Goal: Task Accomplishment & Management: Manage account settings

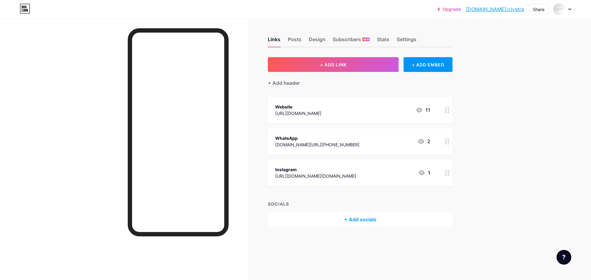
click at [570, 10] on icon at bounding box center [570, 10] width 2 height 2
click at [525, 84] on li "Logout" at bounding box center [533, 86] width 76 height 17
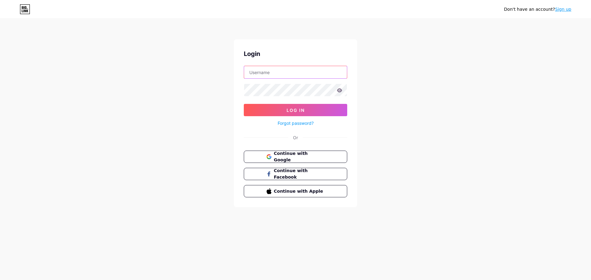
type input "[DOMAIN_NAME][EMAIL_ADDRESS][DOMAIN_NAME]"
click at [305, 73] on input "[DOMAIN_NAME][EMAIL_ADDRESS][DOMAIN_NAME]" at bounding box center [295, 72] width 103 height 12
click at [177, 110] on div "Don't have an account? Sign up Login [DOMAIN_NAME][EMAIL_ADDRESS][DOMAIN_NAME] …" at bounding box center [295, 113] width 591 height 227
click at [565, 9] on link "Sign up" at bounding box center [563, 9] width 16 height 5
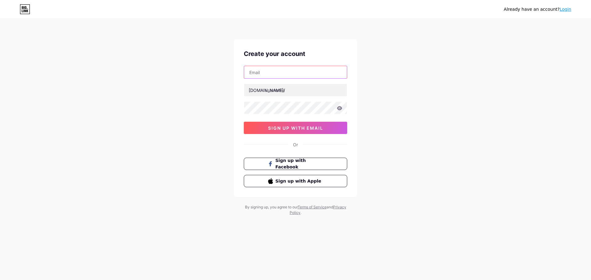
click at [311, 78] on input "text" at bounding box center [295, 72] width 103 height 12
click at [311, 70] on input "text" at bounding box center [295, 72] width 103 height 12
click at [153, 106] on div "Already have an account? Login Create your account [DOMAIN_NAME]/ sign up with …" at bounding box center [295, 117] width 591 height 235
click at [288, 73] on input "text" at bounding box center [295, 72] width 103 height 12
paste input "[EMAIL_ADDRESS][DOMAIN_NAME]"
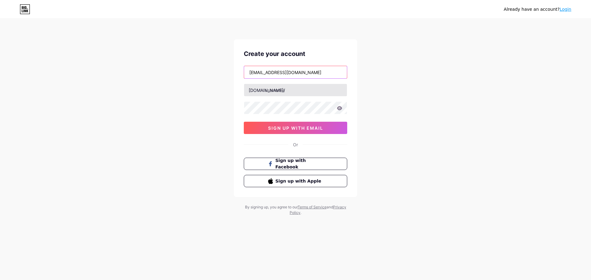
type input "[EMAIL_ADDRESS][DOMAIN_NAME]"
click at [273, 93] on input "text" at bounding box center [295, 90] width 103 height 12
drag, startPoint x: 262, startPoint y: 73, endPoint x: 237, endPoint y: 72, distance: 24.6
click at [237, 72] on div "Create your account [EMAIL_ADDRESS][DOMAIN_NAME] [DOMAIN_NAME]/ sign up with em…" at bounding box center [295, 118] width 123 height 158
click at [293, 94] on input "text" at bounding box center [295, 90] width 103 height 12
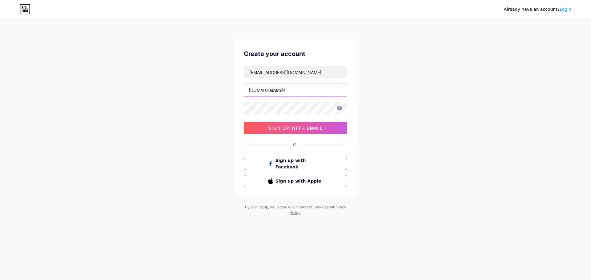
paste input "details"
type input "details"
click at [337, 110] on icon at bounding box center [340, 108] width 6 height 4
click at [339, 107] on icon at bounding box center [339, 108] width 5 height 4
click at [340, 107] on icon at bounding box center [340, 108] width 6 height 4
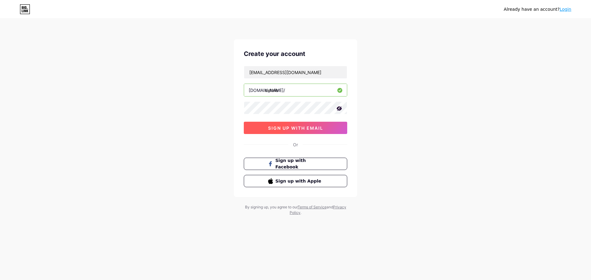
click at [323, 127] on span "sign up with email" at bounding box center [295, 128] width 55 height 5
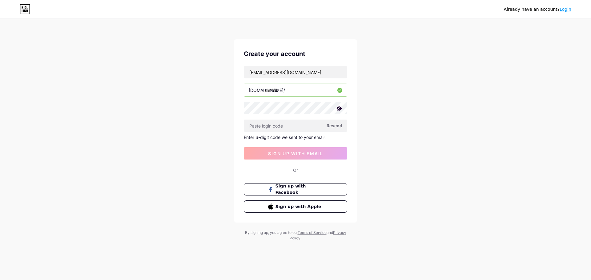
click at [304, 119] on div "[EMAIL_ADDRESS][DOMAIN_NAME] [DOMAIN_NAME]/ details Resend Enter 6-digit code w…" at bounding box center [295, 113] width 103 height 94
click at [304, 122] on input "text" at bounding box center [295, 126] width 103 height 12
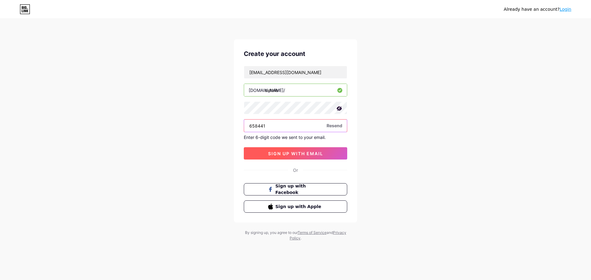
type input "658441"
click at [308, 148] on button "sign up with email" at bounding box center [295, 153] width 103 height 12
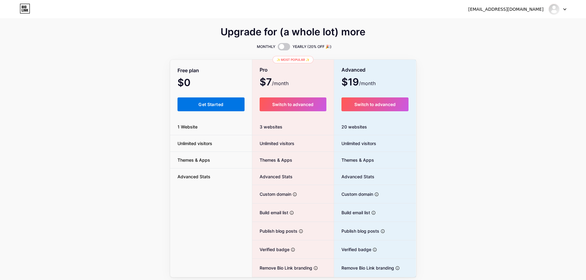
click at [229, 108] on button "Get Started" at bounding box center [211, 105] width 67 height 14
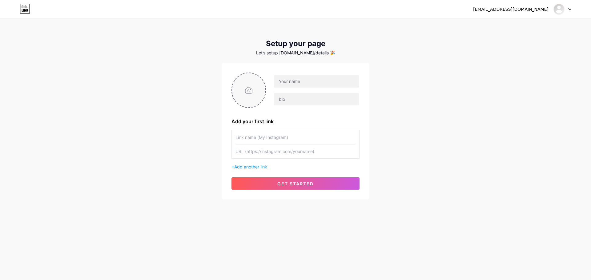
click at [258, 82] on input "file" at bounding box center [248, 90] width 33 height 34
type input "C:\fakepath\510353500_18483152611069391_6780076456811645094_n.jpg"
click at [316, 84] on input "text" at bounding box center [317, 81] width 86 height 12
paste input "ديتيلز للعطور"
type input "ديتيلز للعطور"
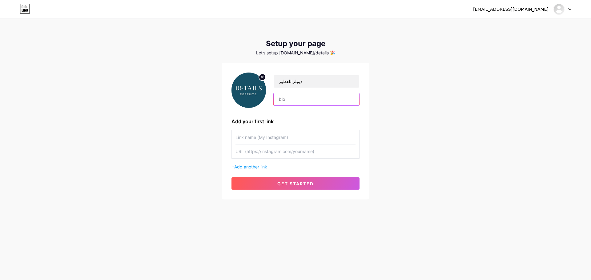
click at [321, 94] on input "text" at bounding box center [317, 99] width 86 height 12
type input "قصة مختلفة في الثبات والفوحان"
click at [270, 150] on input "text" at bounding box center [295, 152] width 120 height 14
paste input "[URL][DOMAIN_NAME][DOMAIN_NAME]"
type input "[URL][DOMAIN_NAME][DOMAIN_NAME]"
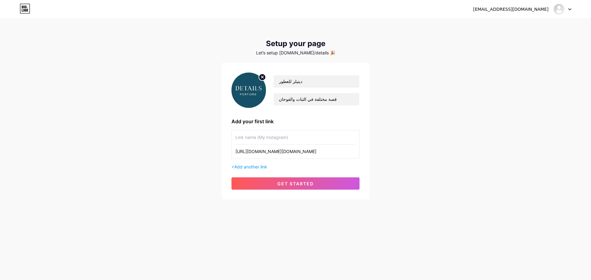
click at [284, 139] on input "text" at bounding box center [295, 138] width 120 height 14
type input "Instagram اانستقرام"
click at [263, 161] on div "Instagram اانستقرام [URL][DOMAIN_NAME][DOMAIN_NAME] + Add another link" at bounding box center [295, 150] width 128 height 40
click at [257, 166] on span "Add another link" at bounding box center [250, 166] width 33 height 5
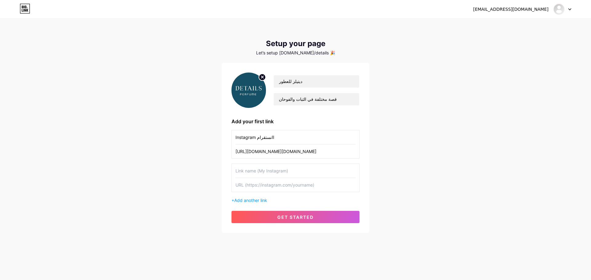
click at [255, 186] on input "text" at bounding box center [295, 185] width 120 height 14
click at [253, 177] on input "text" at bounding box center [295, 171] width 120 height 14
click at [258, 168] on input "آ" at bounding box center [295, 171] width 120 height 14
paste input "snapchat"
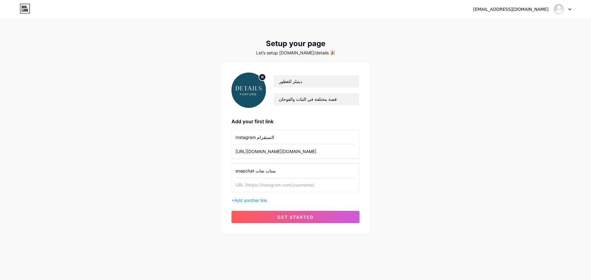
type input "snapchat سناب شات"
click at [299, 184] on input "text" at bounding box center [295, 185] width 120 height 14
paste input "[URL][DOMAIN_NAME]"
type input "[URL][DOMAIN_NAME]"
click at [251, 197] on div "Instagram اانستقرام [URL][DOMAIN_NAME][DOMAIN_NAME] snapchat سناب شات [URL][DOM…" at bounding box center [295, 167] width 128 height 74
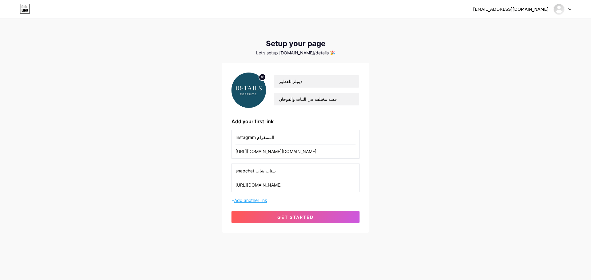
click at [249, 199] on span "Add another link" at bounding box center [250, 200] width 33 height 5
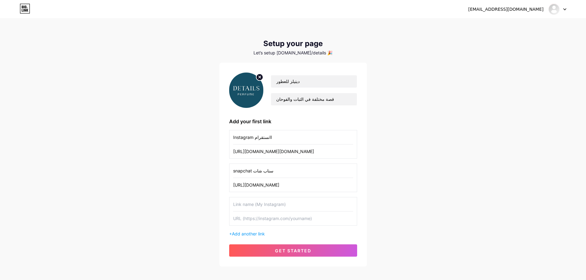
click at [246, 216] on input "text" at bounding box center [293, 219] width 120 height 14
click at [246, 208] on input "text" at bounding box center [293, 205] width 120 height 14
type input "ً"
click at [316, 220] on input "text" at bounding box center [293, 219] width 120 height 14
click at [301, 204] on input "Website" at bounding box center [293, 205] width 120 height 14
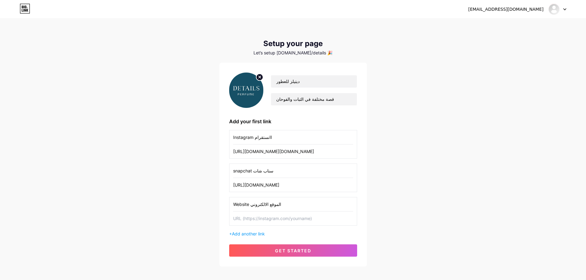
type input "Website الموقع الالكتروني"
click at [274, 224] on input "text" at bounding box center [293, 219] width 120 height 14
paste input "[URL][DOMAIN_NAME]"
type input "[URL][DOMAIN_NAME]"
click at [255, 203] on input "Website الموقع الالكتروني" at bounding box center [293, 205] width 120 height 14
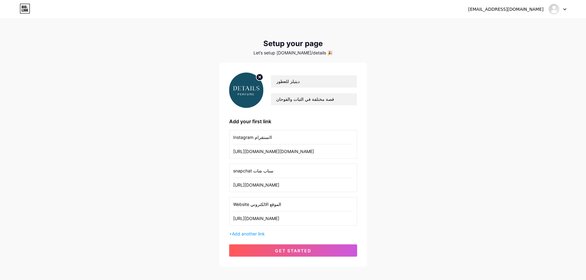
drag, startPoint x: 251, startPoint y: 202, endPoint x: 281, endPoint y: 198, distance: 29.9
click at [281, 198] on input "Website الموقع الالكتروني" at bounding box center [293, 205] width 120 height 14
type input "Website المتجر الالكتروني"
click at [259, 235] on span "Add another link" at bounding box center [248, 233] width 33 height 5
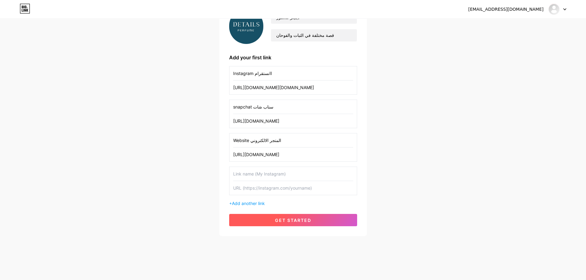
scroll to position [64, 0]
click at [257, 189] on input "text" at bounding box center [293, 188] width 120 height 14
click at [274, 183] on input "text" at bounding box center [293, 188] width 120 height 14
paste input "90057008"
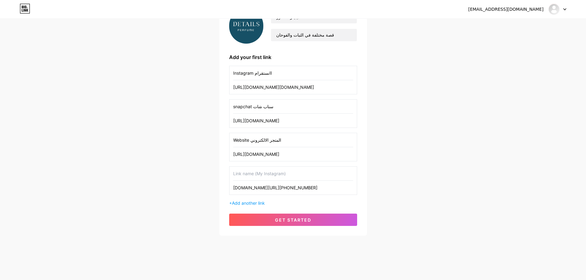
type input "[DOMAIN_NAME][URL][PHONE_NUMBER]"
click at [275, 175] on input "text" at bounding box center [293, 174] width 120 height 14
type input "WhatsApp"
click at [273, 222] on button "get started" at bounding box center [293, 220] width 128 height 12
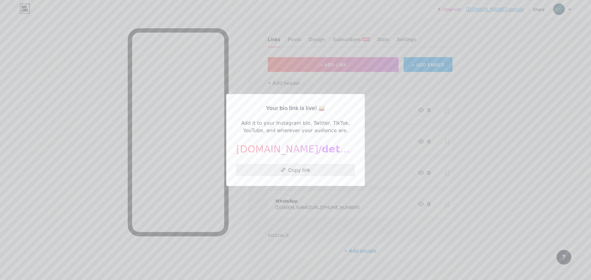
click at [293, 172] on button "Copy link" at bounding box center [295, 170] width 119 height 12
click at [513, 156] on div at bounding box center [295, 140] width 591 height 280
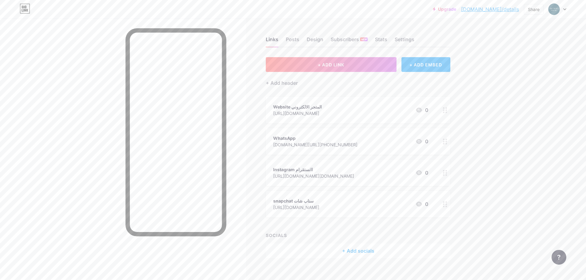
scroll to position [9, 0]
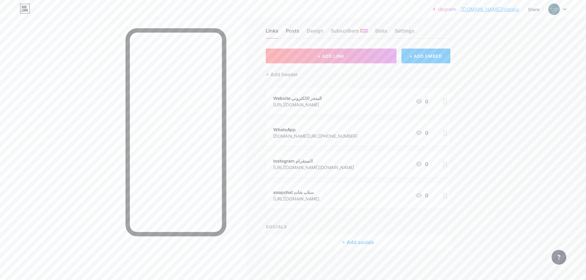
click at [298, 30] on div "Posts" at bounding box center [293, 32] width 14 height 11
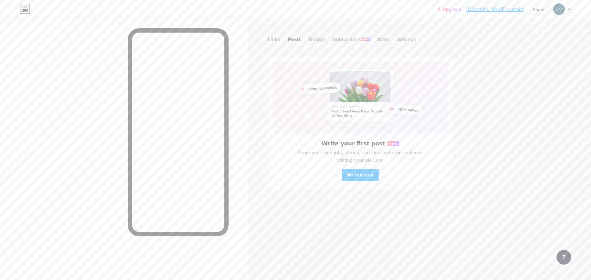
click at [321, 34] on div "Links Posts Design Subscribers NEW Stats Settings" at bounding box center [360, 37] width 185 height 22
click at [322, 37] on div "Design" at bounding box center [317, 41] width 17 height 11
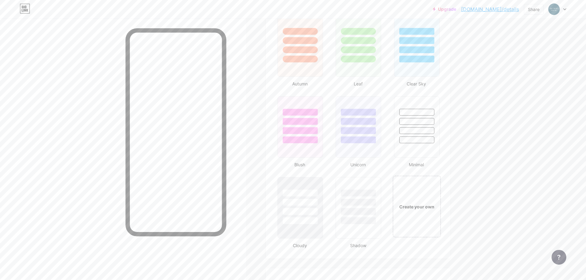
scroll to position [646, 0]
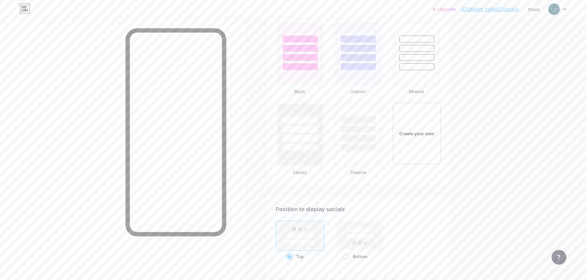
click at [414, 126] on div "Create your own" at bounding box center [417, 134] width 48 height 62
click at [419, 146] on div "Create your own" at bounding box center [416, 134] width 47 height 62
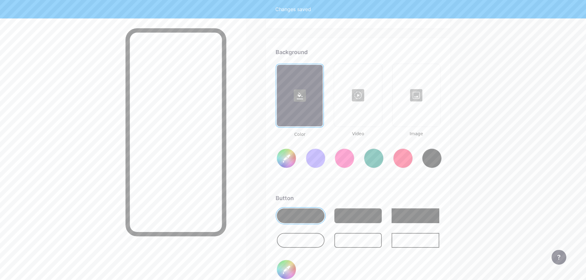
scroll to position [817, 0]
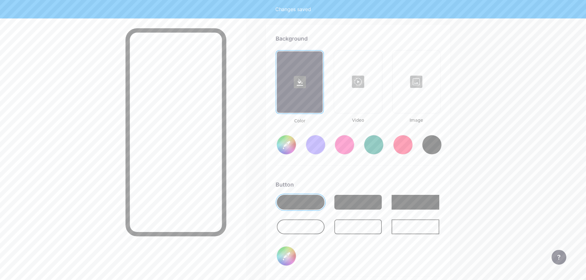
type input "#ffffff"
type input "#000000"
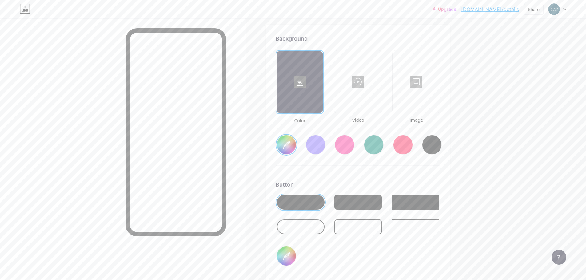
click at [429, 94] on div at bounding box center [416, 82] width 46 height 62
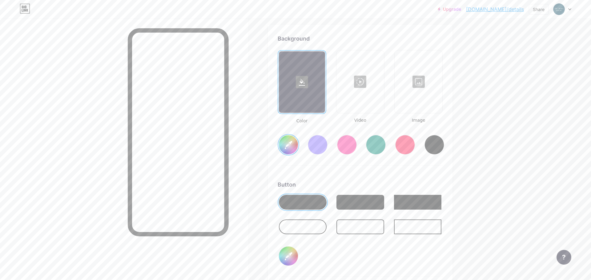
type input "#ffffff"
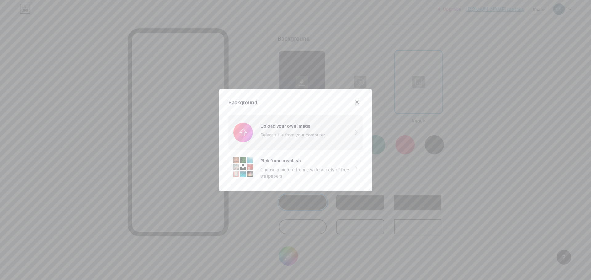
click at [296, 130] on input "file" at bounding box center [295, 132] width 134 height 34
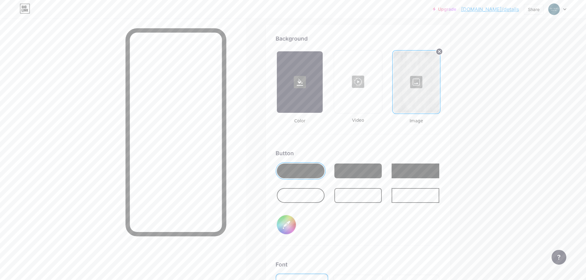
click at [283, 226] on input "#000000" at bounding box center [286, 224] width 19 height 19
type input "#154f65"
click at [448, 156] on div "Background Color Video Image Button #154f65 Font Inter Poppins EB Garamond TEKO…" at bounding box center [358, 201] width 185 height 353
click at [375, 174] on div at bounding box center [359, 171] width 48 height 15
click at [318, 197] on div at bounding box center [301, 195] width 48 height 15
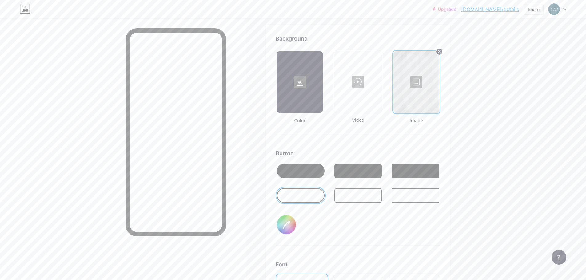
click at [290, 171] on div at bounding box center [301, 171] width 48 height 15
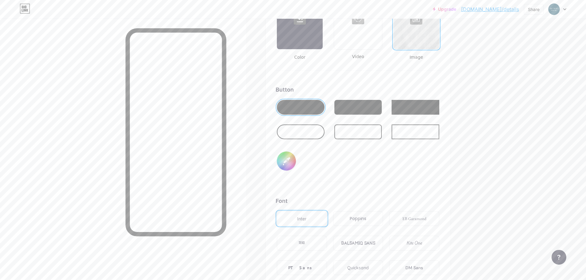
scroll to position [910, 0]
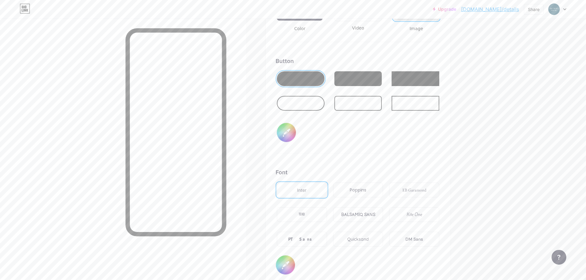
click at [368, 214] on div "BALSAMIQ SANS" at bounding box center [358, 215] width 34 height 6
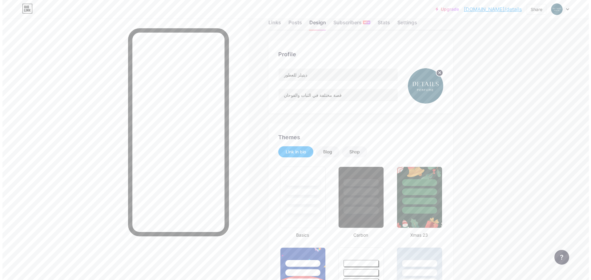
scroll to position [0, 0]
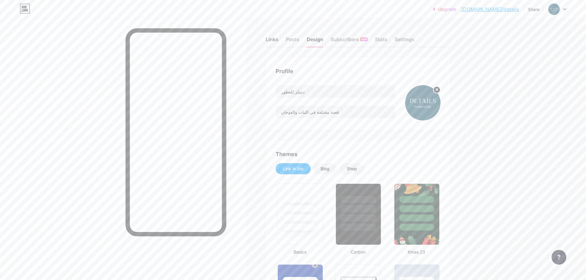
click at [274, 46] on div "Links" at bounding box center [272, 41] width 13 height 11
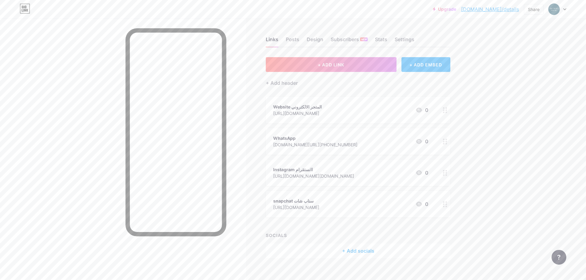
click at [303, 136] on div "WhatsApp" at bounding box center [315, 138] width 84 height 6
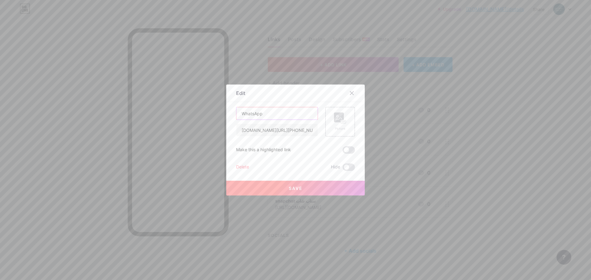
click at [287, 115] on input "WhatsApp" at bounding box center [276, 113] width 81 height 12
type input "WhatsApp واتساب"
click at [350, 125] on div "Picture" at bounding box center [340, 122] width 30 height 30
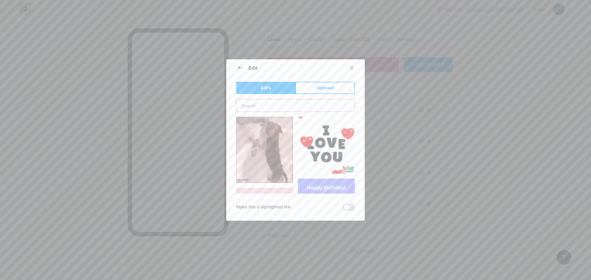
click at [251, 106] on input "text" at bounding box center [295, 105] width 118 height 12
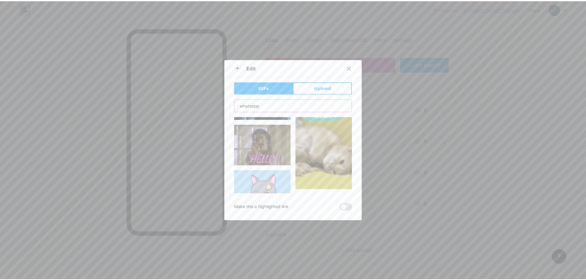
scroll to position [2102, 0]
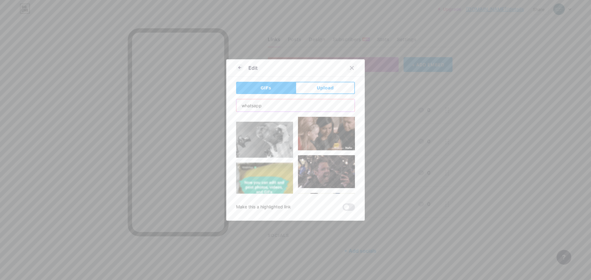
type input "whatsapp"
click at [347, 67] on div at bounding box center [351, 67] width 11 height 11
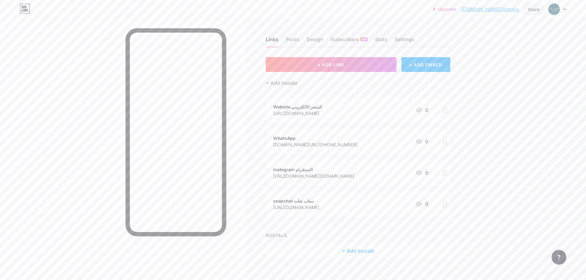
click at [536, 4] on div "Share" at bounding box center [534, 9] width 20 height 11
click at [505, 30] on div "Copy link" at bounding box center [498, 31] width 92 height 15
